Goal: Task Accomplishment & Management: Manage account settings

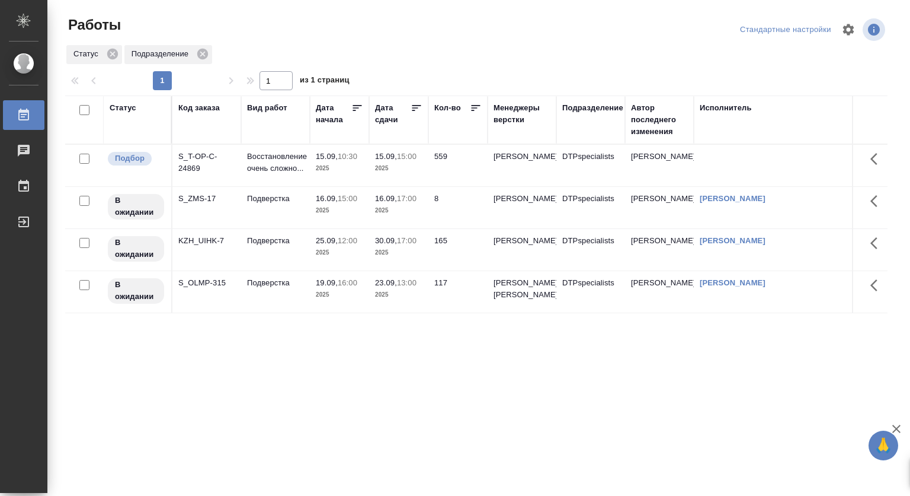
click at [340, 159] on p "10:30" at bounding box center [348, 156] width 20 height 9
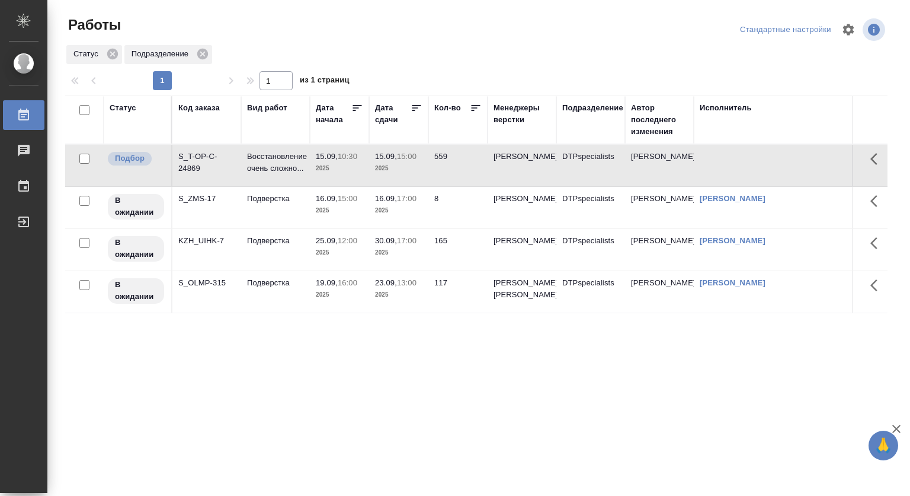
click at [325, 159] on p "15.09," at bounding box center [327, 156] width 22 height 9
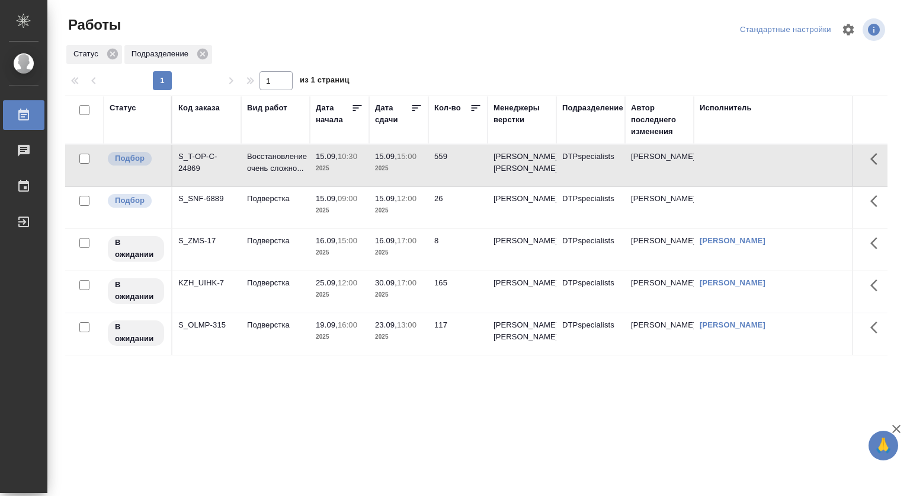
click at [439, 164] on td "559" at bounding box center [458, 165] width 59 height 41
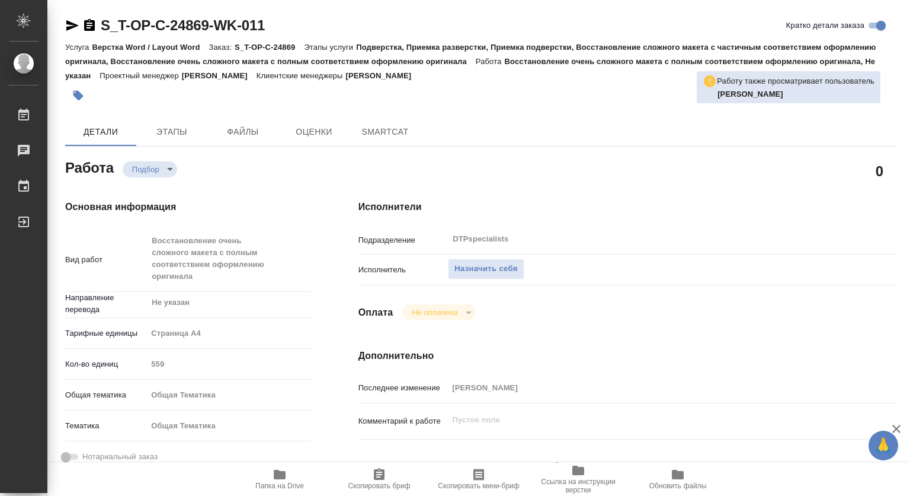
type textarea "x"
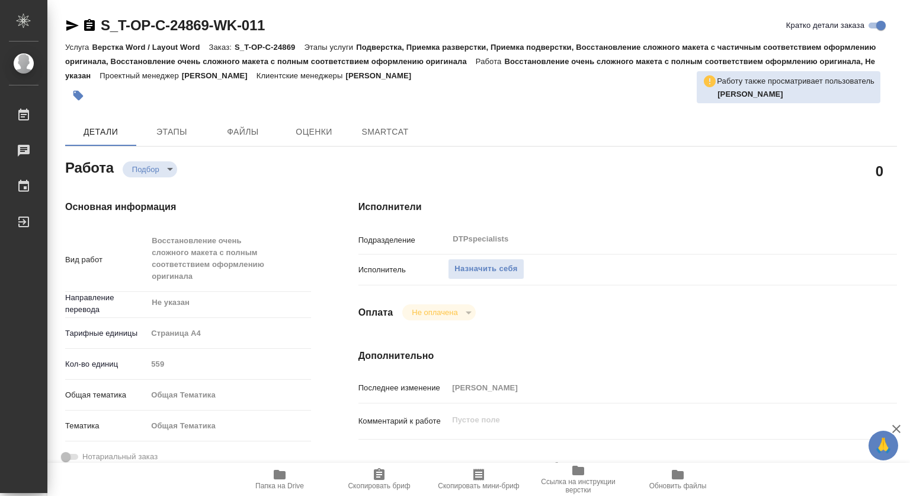
type textarea "x"
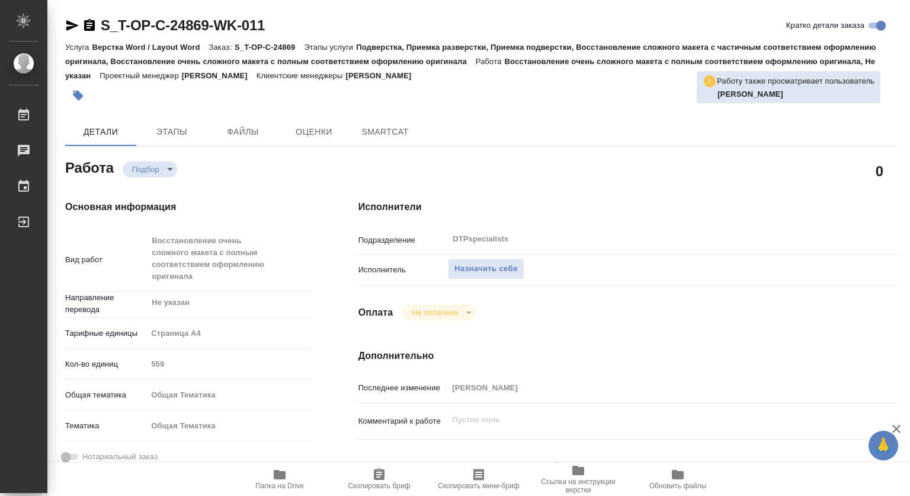
type textarea "x"
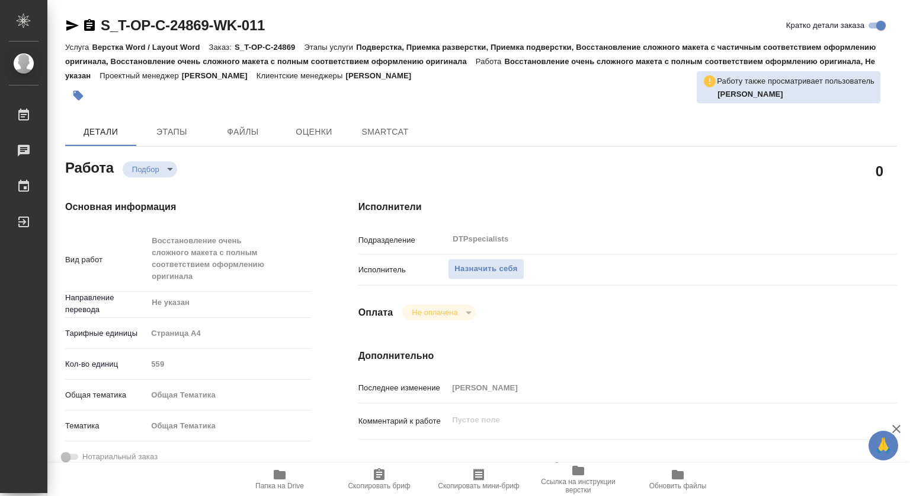
scroll to position [178, 0]
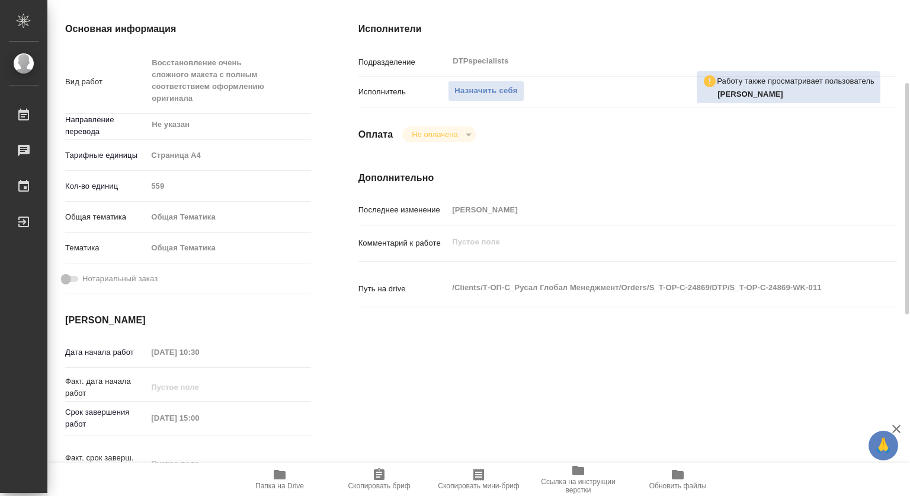
type textarea "x"
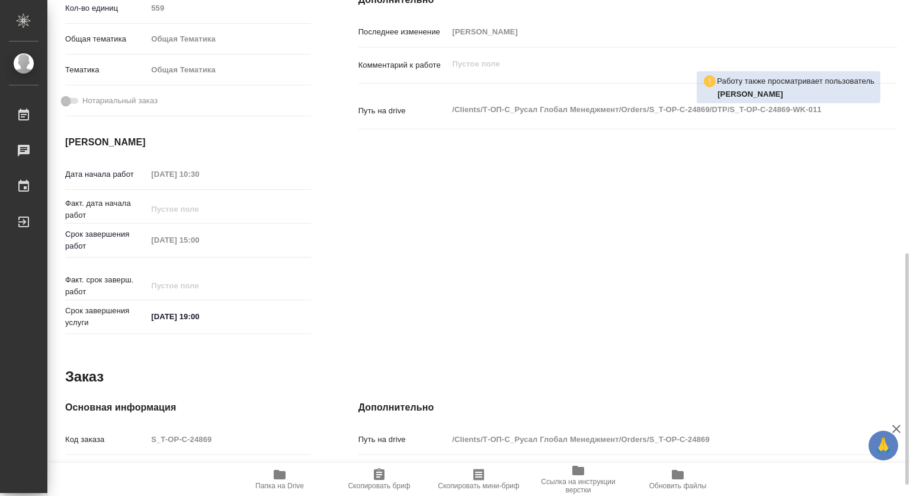
scroll to position [415, 0]
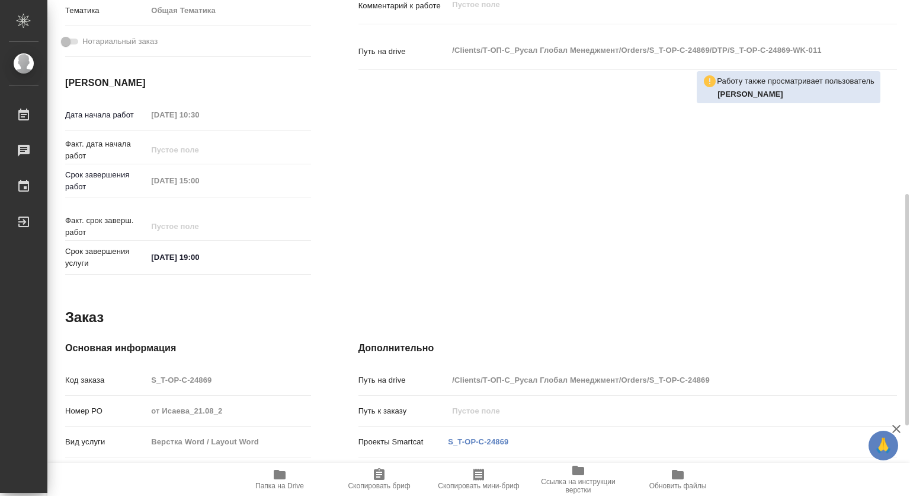
type textarea "x"
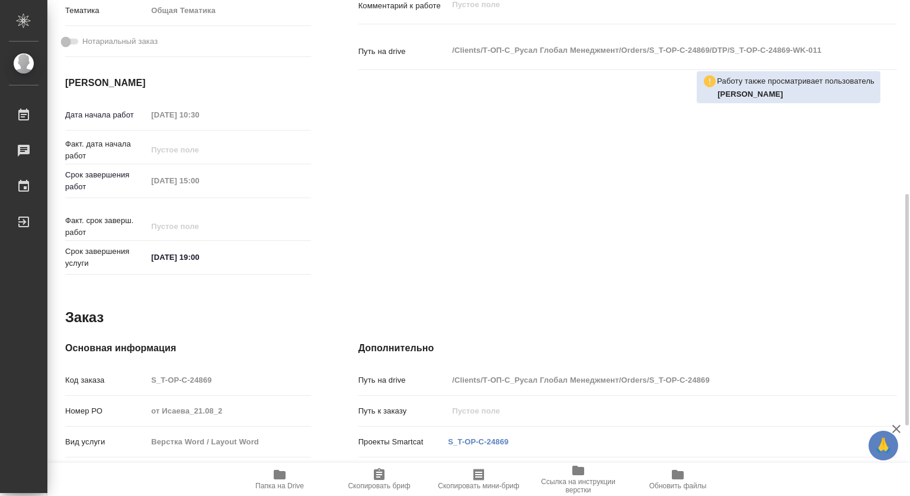
type textarea "x"
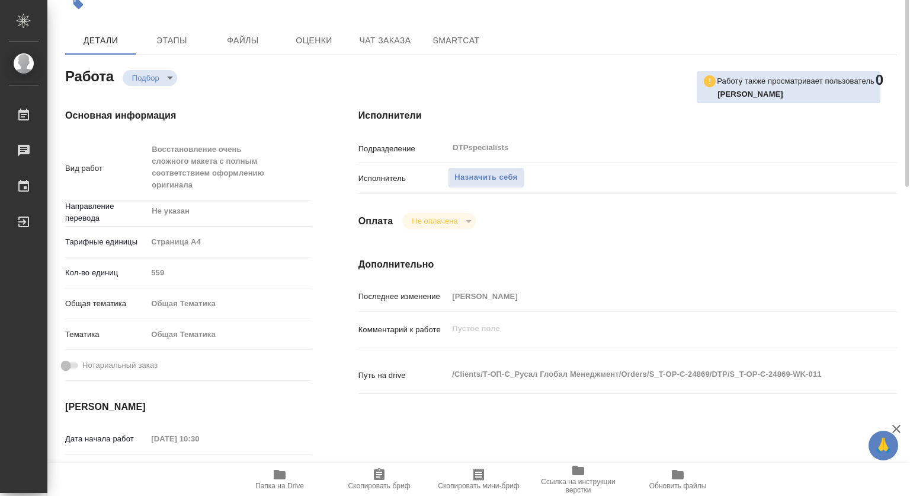
scroll to position [0, 0]
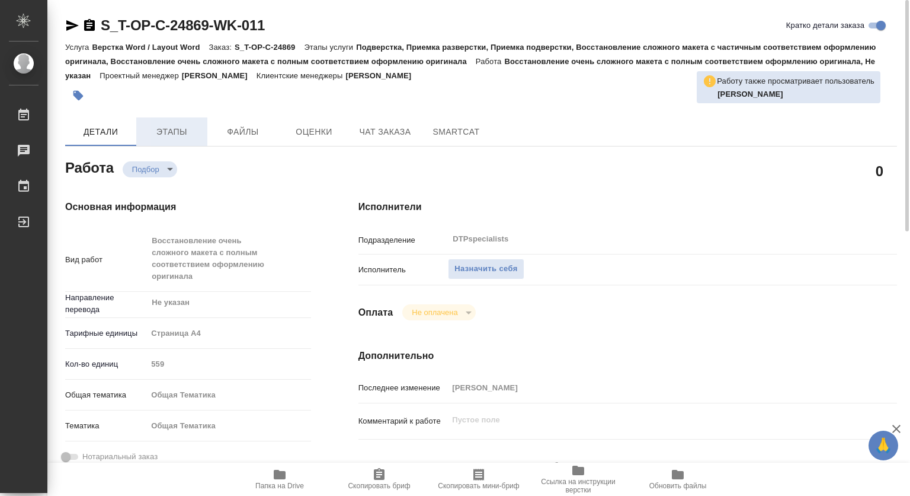
click at [175, 131] on span "Этапы" at bounding box center [171, 131] width 57 height 15
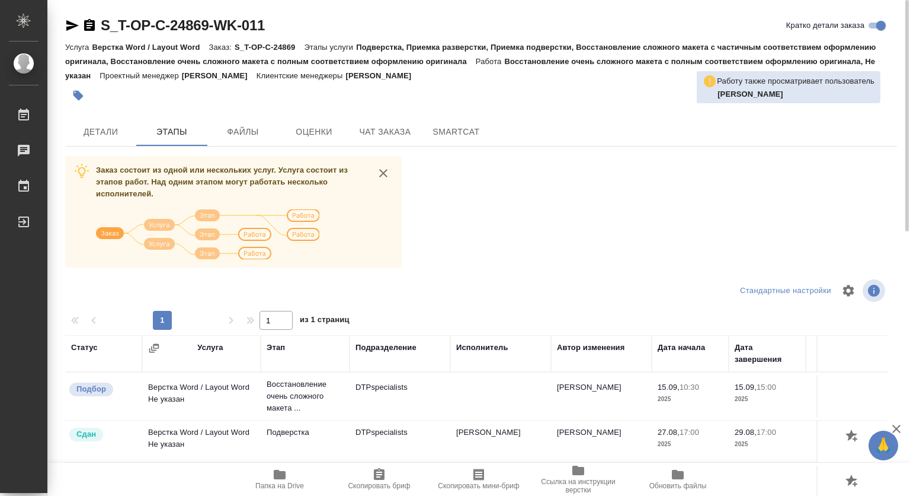
scroll to position [136, 0]
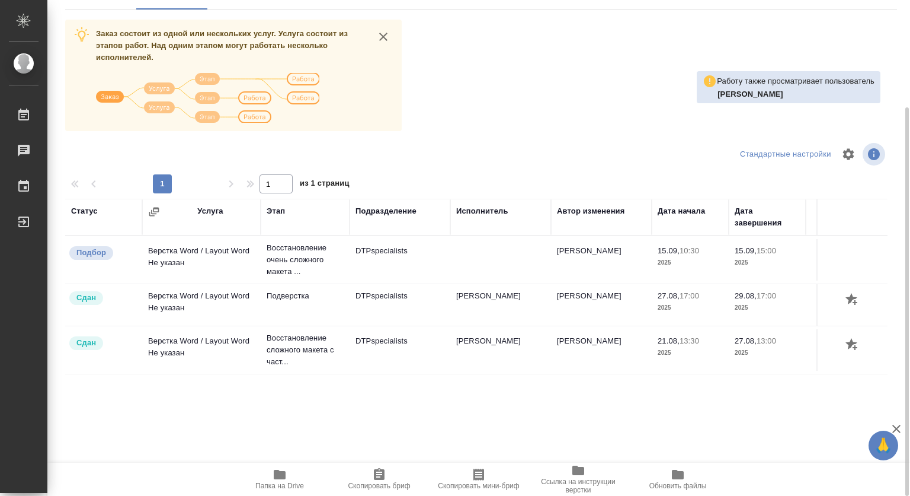
drag, startPoint x: 507, startPoint y: 462, endPoint x: 683, endPoint y: 459, distance: 176.1
click at [708, 455] on div "Заказ состоит из одной или нескольких услуг. Услуга состоит из этапов работ. На…" at bounding box center [481, 243] width 832 height 446
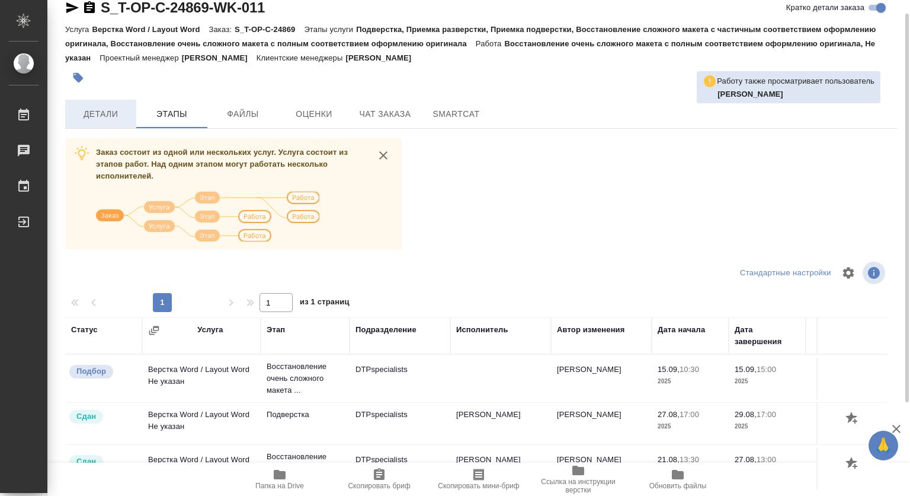
click at [116, 107] on span "Детали" at bounding box center [100, 114] width 57 height 15
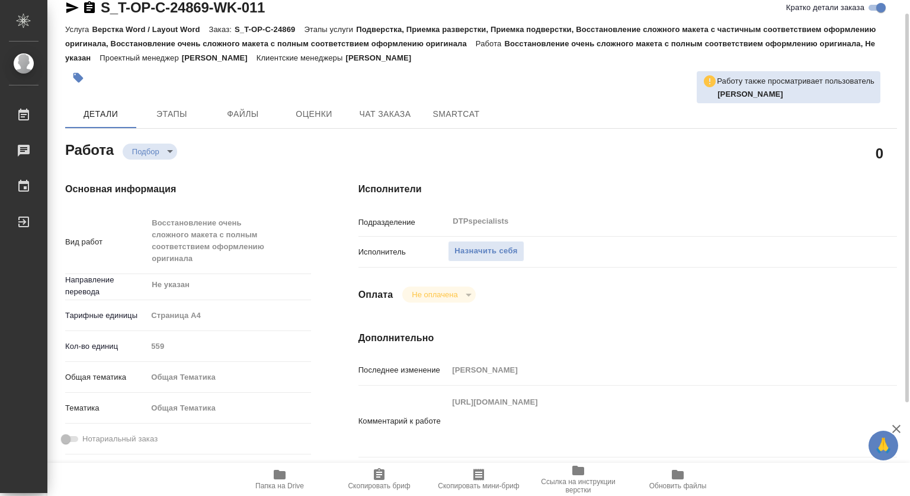
type textarea "x"
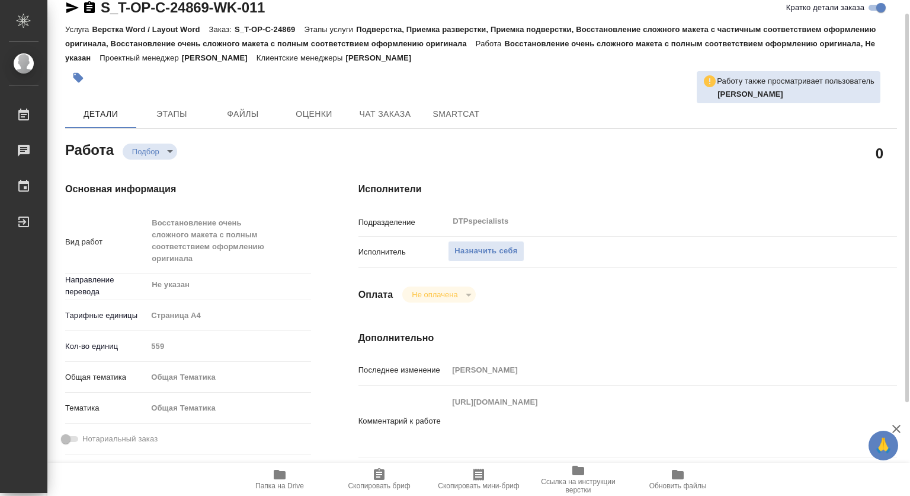
type textarea "x"
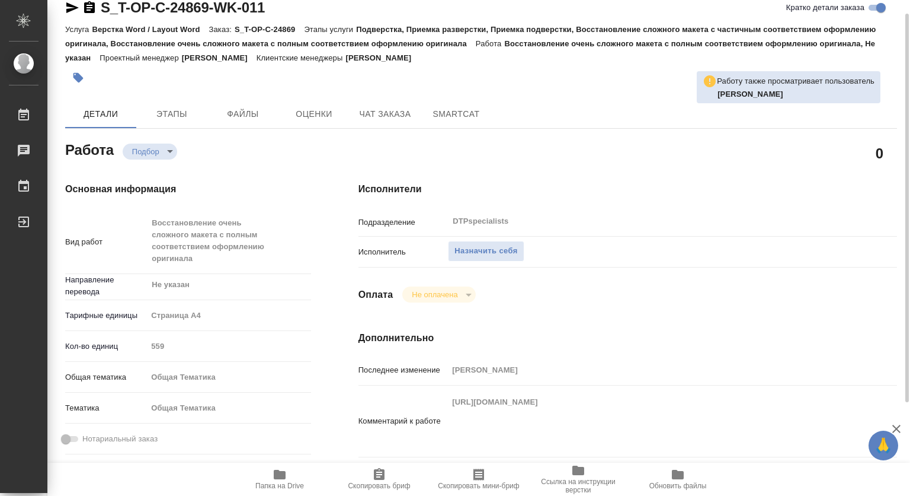
click at [280, 481] on span "Папка на Drive" at bounding box center [279, 485] width 49 height 8
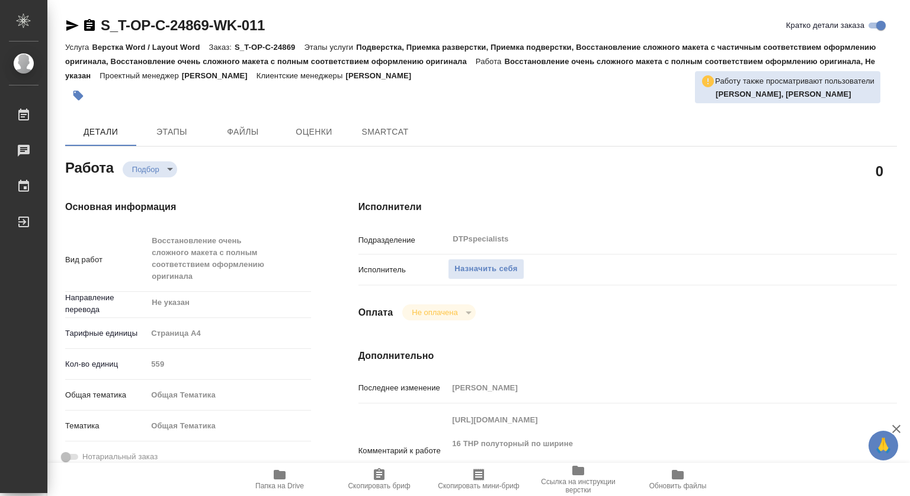
type textarea "x"
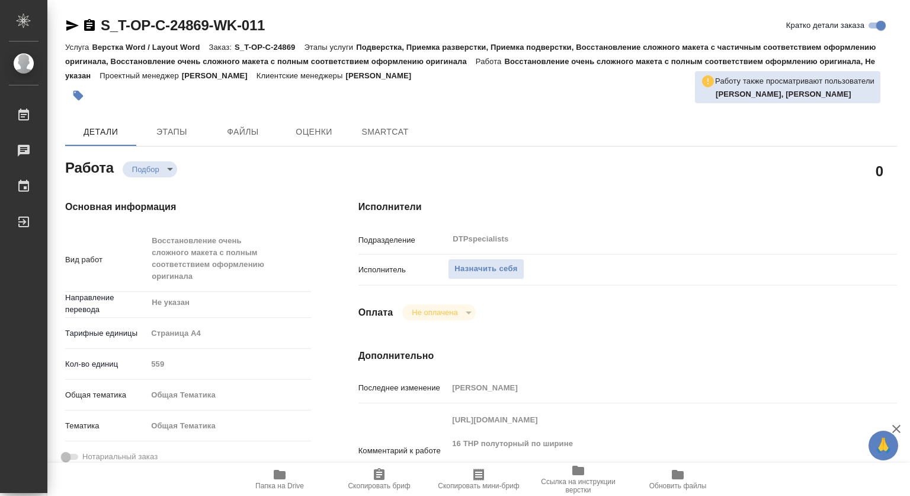
type textarea "x"
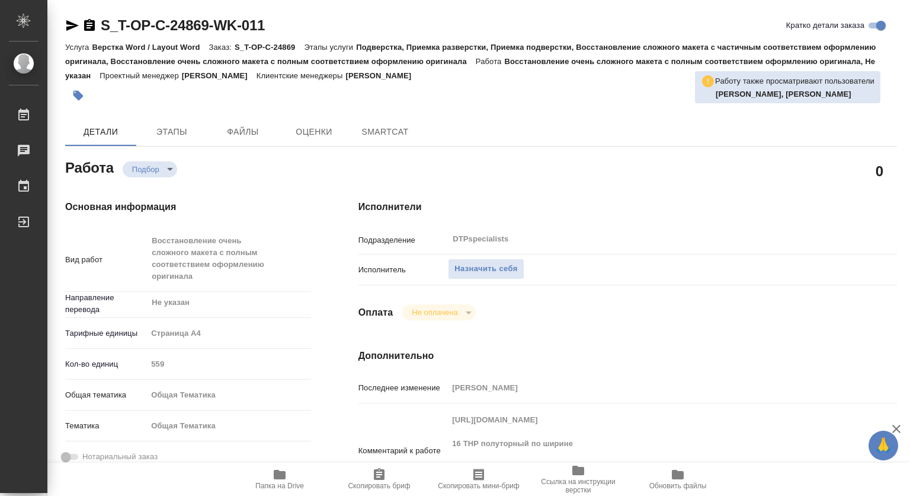
type textarea "x"
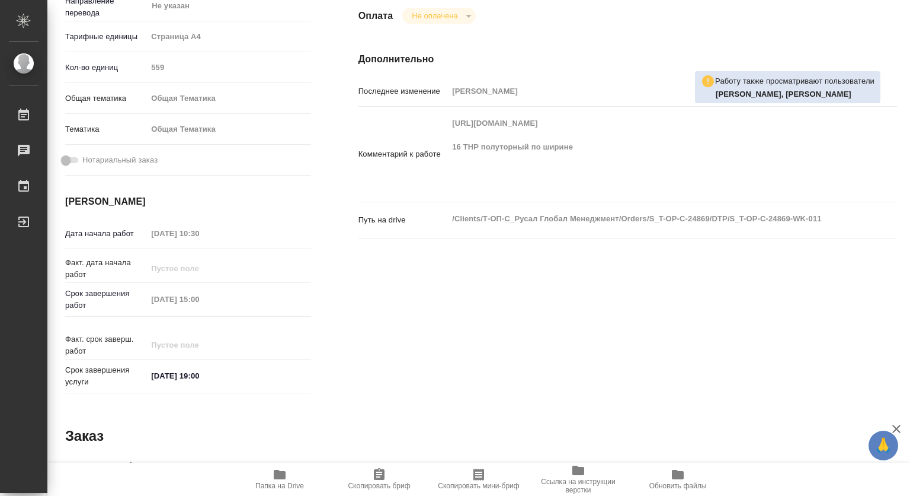
type textarea "x"
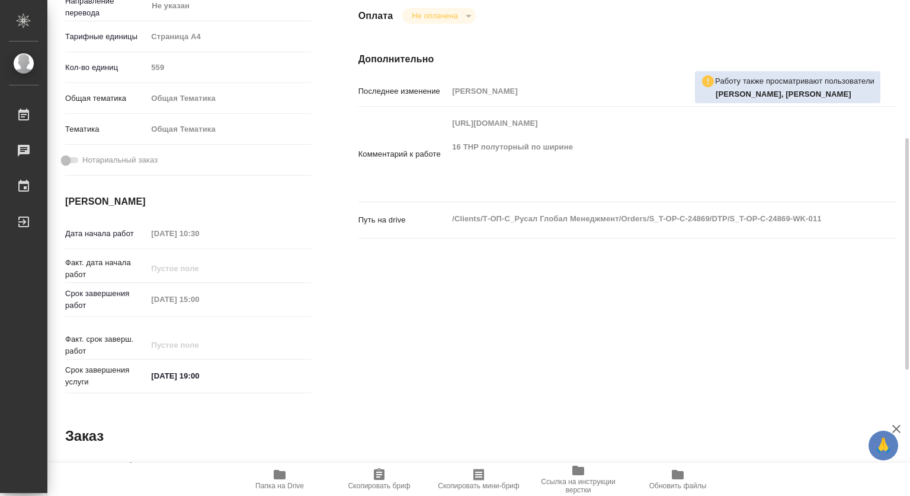
scroll to position [356, 0]
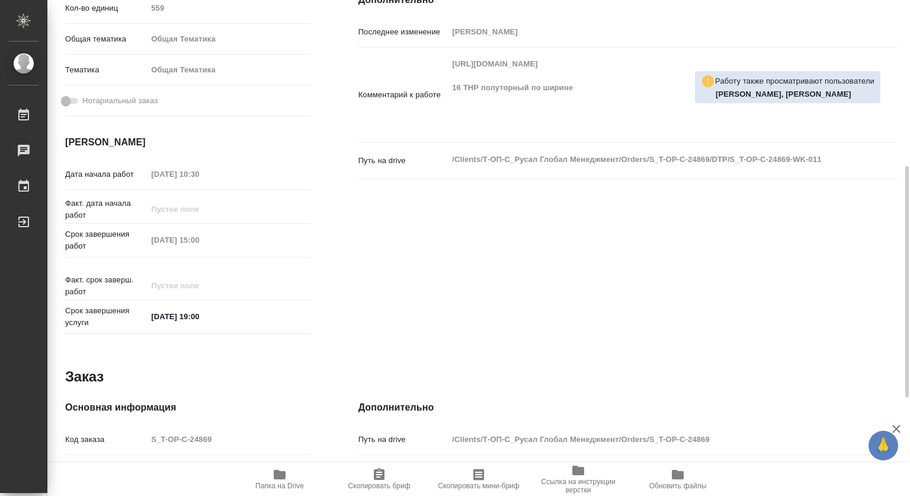
type textarea "x"
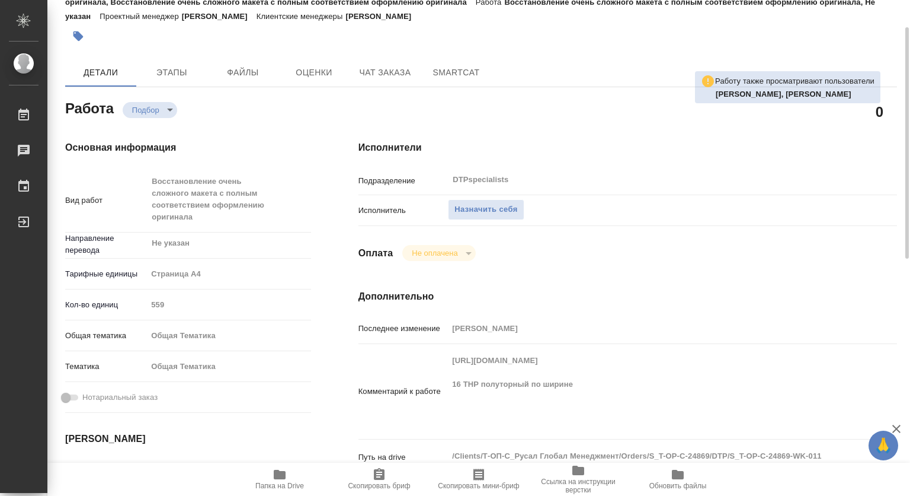
scroll to position [0, 0]
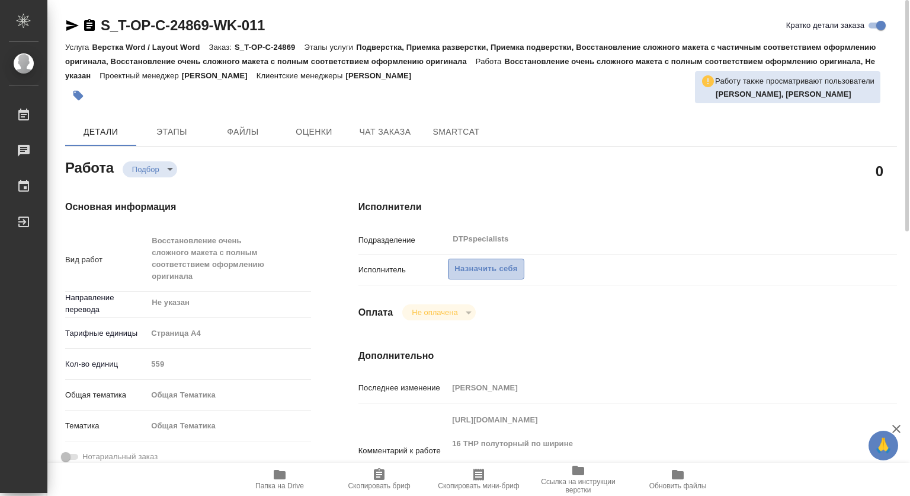
click at [502, 273] on span "Назначить себя" at bounding box center [486, 269] width 63 height 14
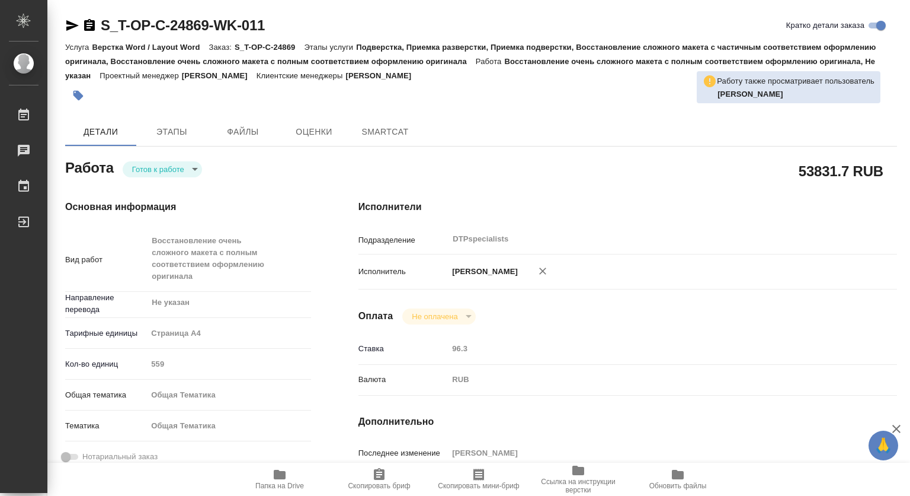
type textarea "x"
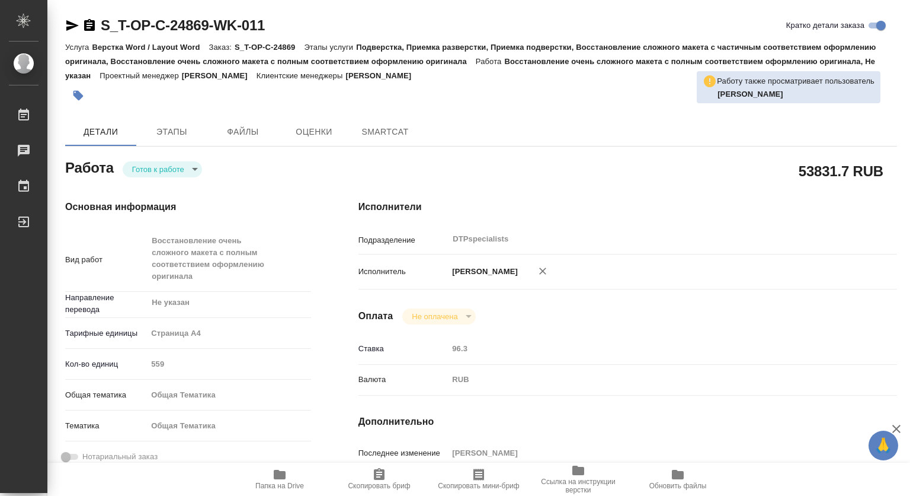
type textarea "x"
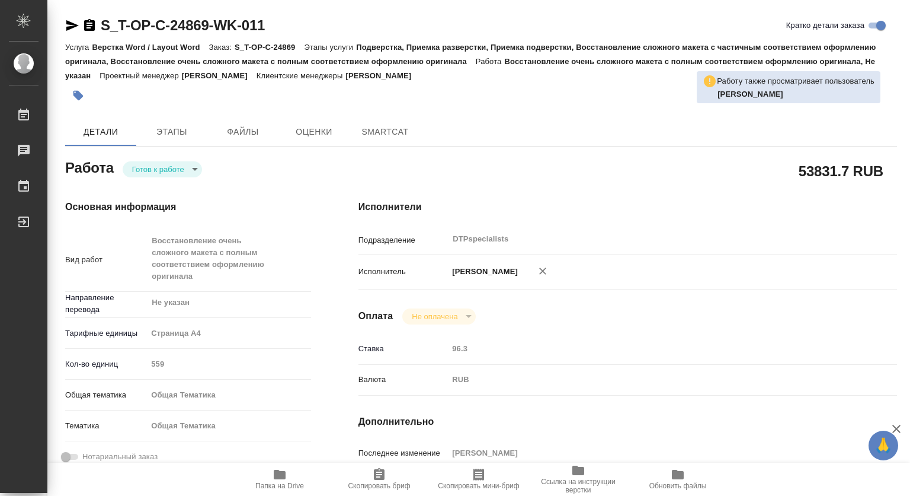
type textarea "x"
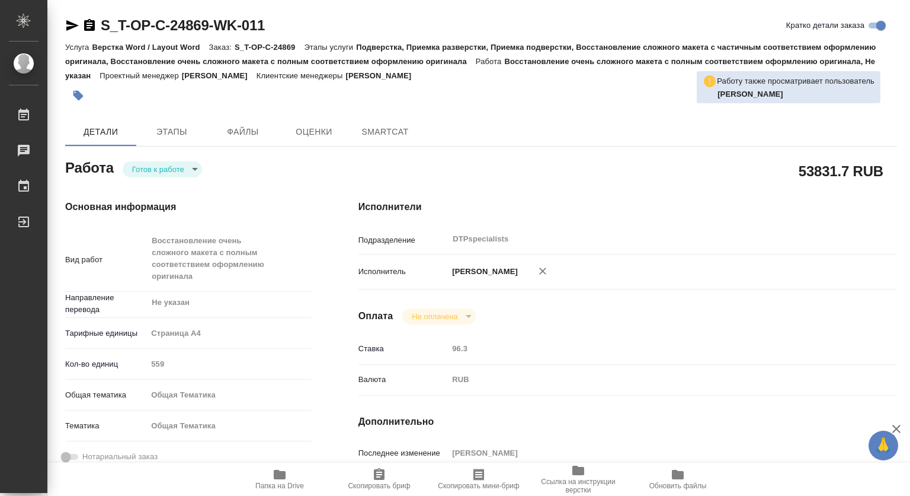
type textarea "x"
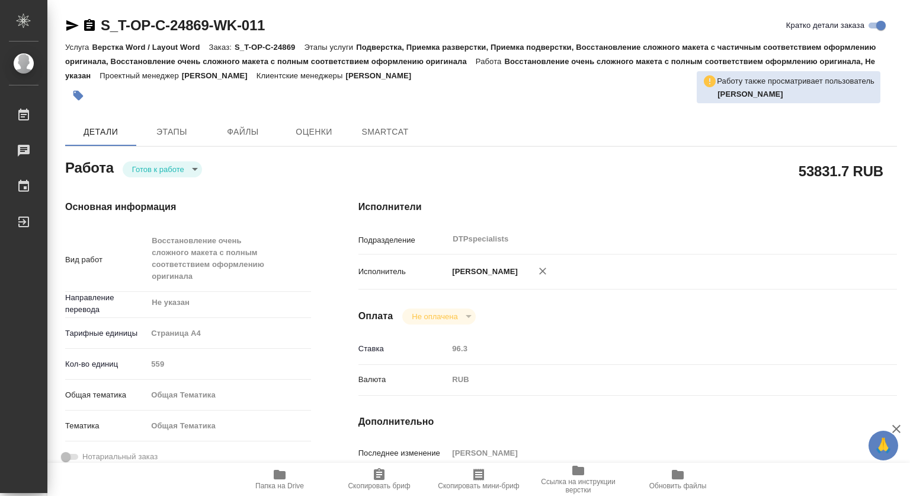
type textarea "x"
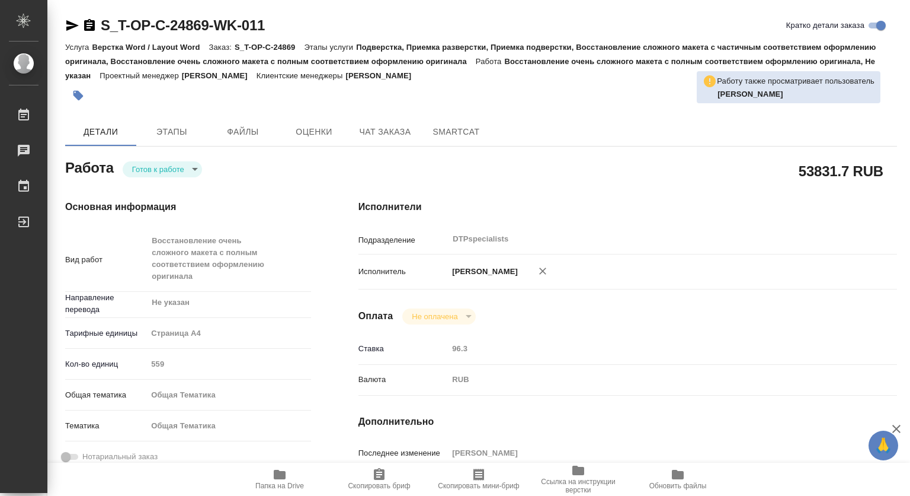
type textarea "x"
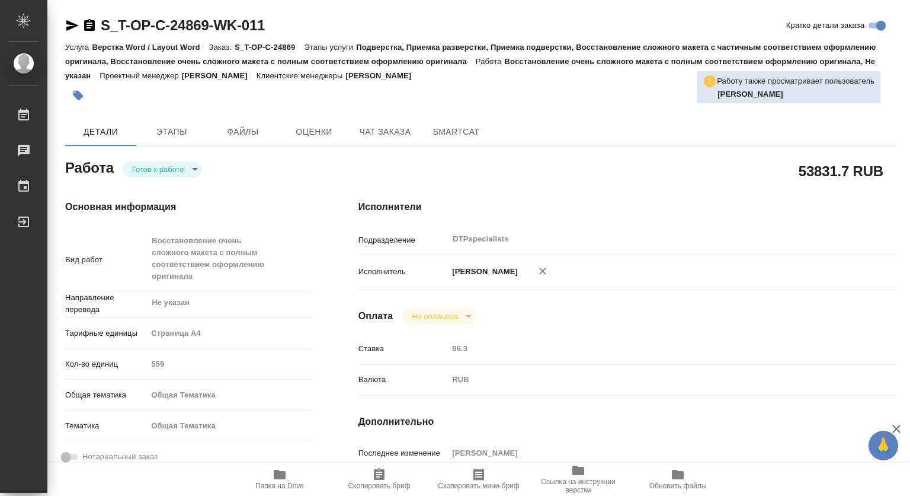
type textarea "x"
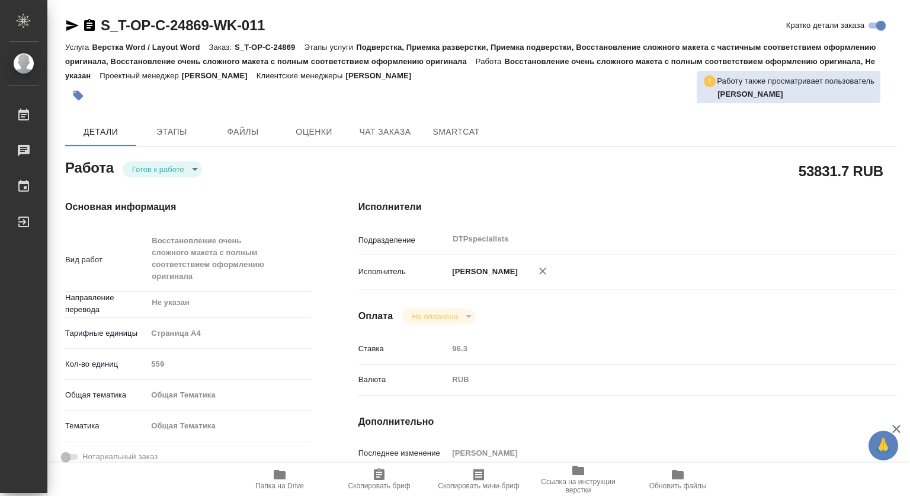
click at [159, 174] on body "🙏 .cls-1 fill:#fff; AWATERA Kovtun Svetlana Работы 0 Чаты График Выйти S_T-OP-C…" at bounding box center [455, 248] width 910 height 496
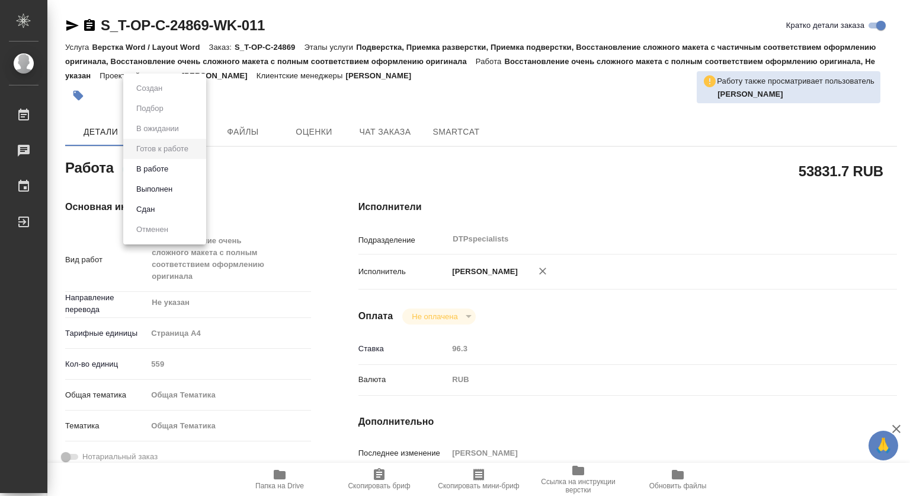
click at [150, 172] on button "В работе" at bounding box center [152, 168] width 39 height 13
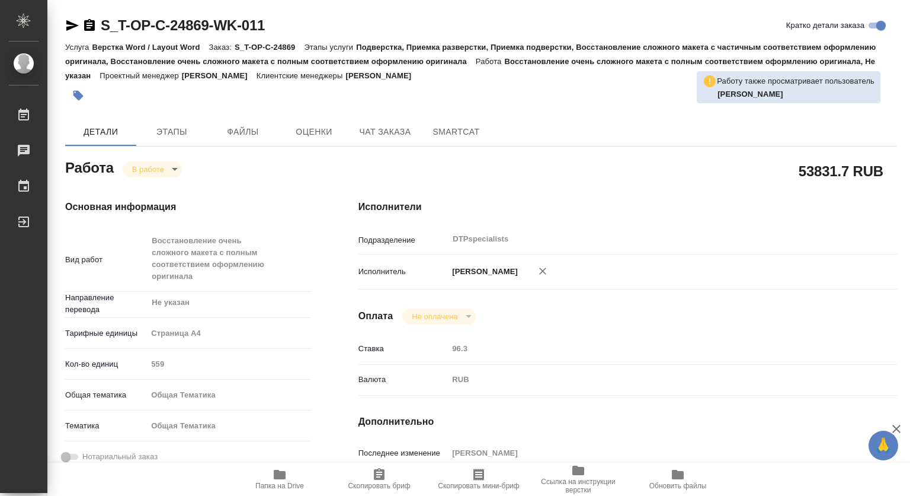
type textarea "x"
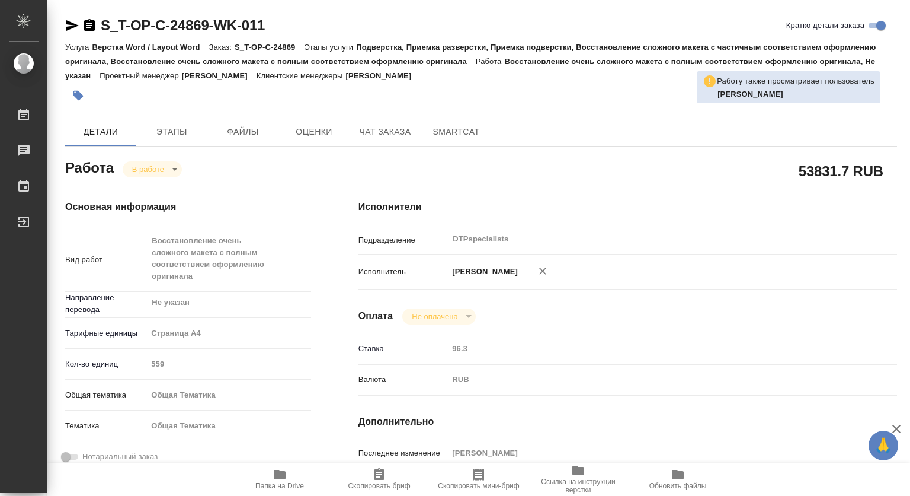
type textarea "x"
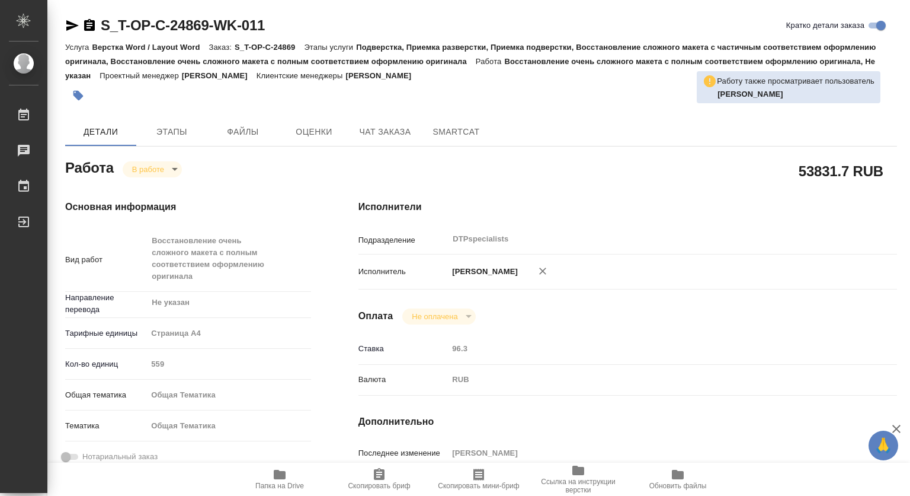
type textarea "x"
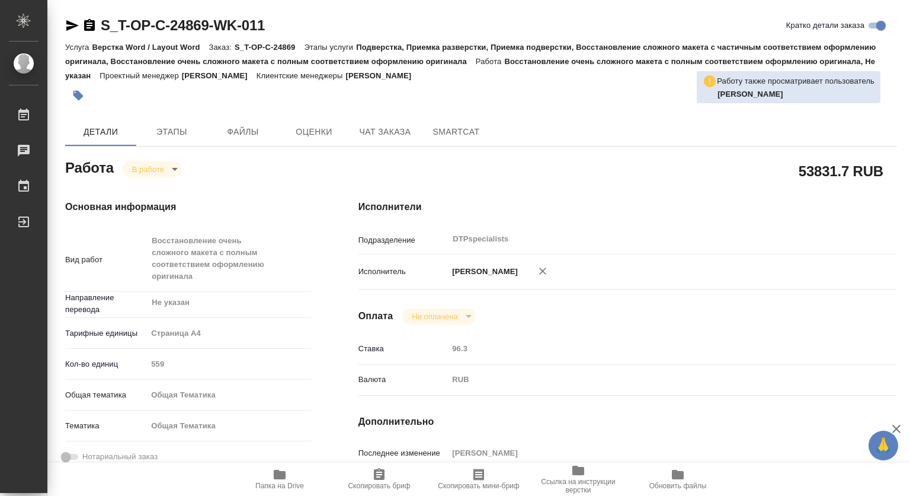
click at [89, 23] on icon "button" at bounding box center [89, 25] width 14 height 14
